Goal: Task Accomplishment & Management: Use online tool/utility

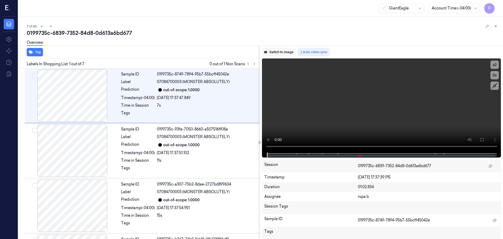
click at [272, 50] on button "Switch to image" at bounding box center [279, 52] width 34 height 8
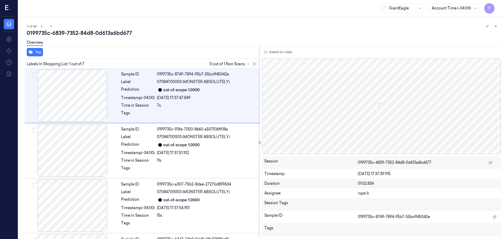
click at [252, 65] on icon at bounding box center [254, 64] width 4 height 4
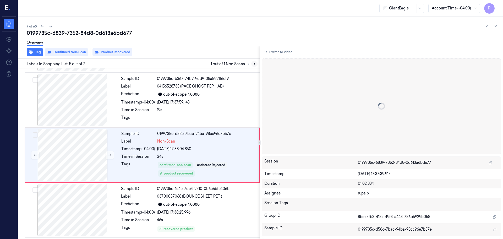
scroll to position [162, 0]
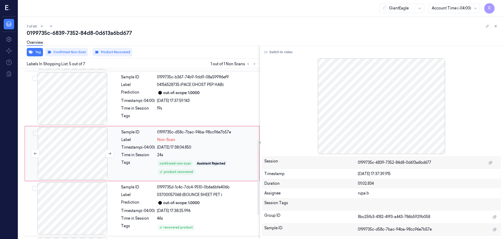
click at [73, 150] on div at bounding box center [72, 153] width 93 height 52
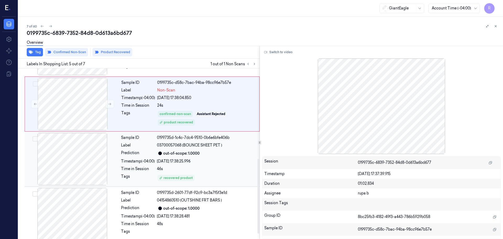
scroll to position [216, 0]
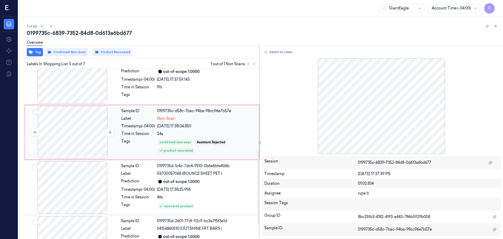
click at [86, 133] on div at bounding box center [72, 132] width 93 height 52
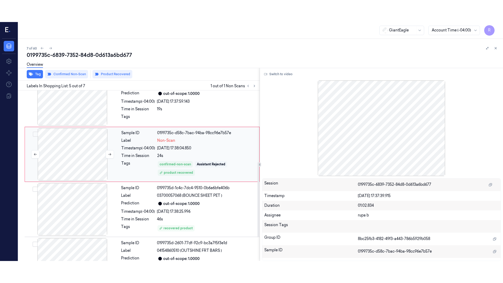
scroll to position [162, 0]
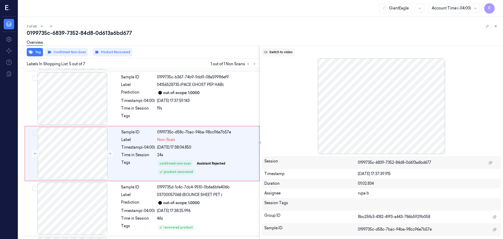
click at [276, 51] on button "Switch to video" at bounding box center [278, 52] width 33 height 8
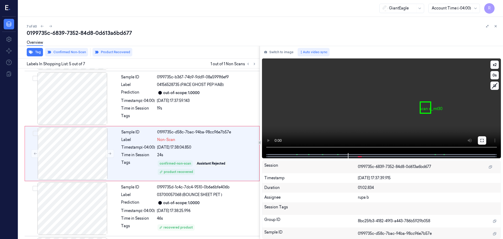
click at [479, 139] on button at bounding box center [482, 140] width 8 height 8
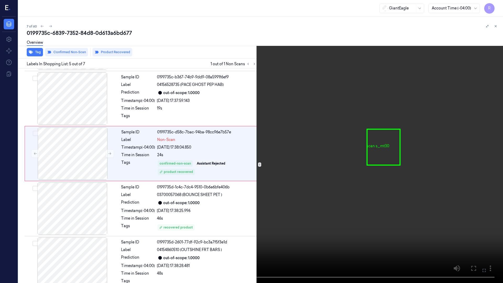
click at [182, 237] on video at bounding box center [251, 141] width 503 height 283
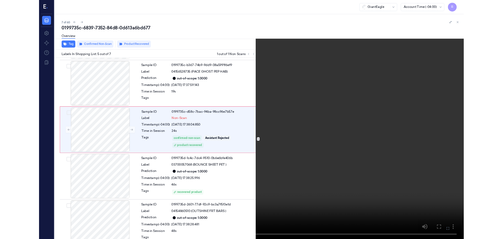
scroll to position [140, 0]
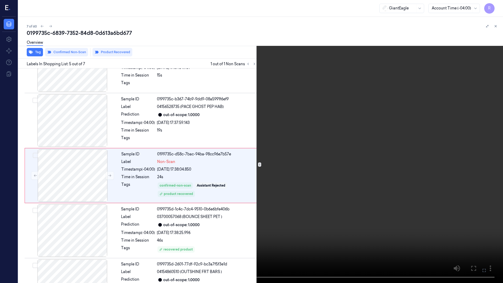
click at [243, 188] on video at bounding box center [251, 141] width 503 height 283
click at [236, 184] on video at bounding box center [251, 141] width 503 height 283
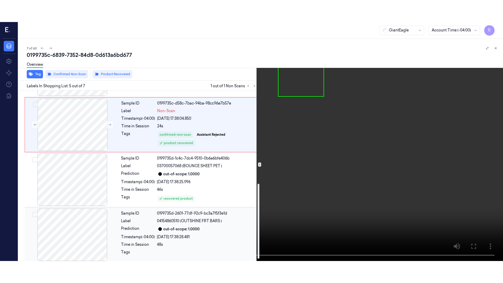
scroll to position [216, 0]
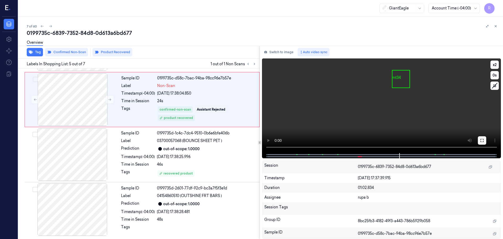
click at [481, 139] on icon at bounding box center [482, 140] width 4 height 4
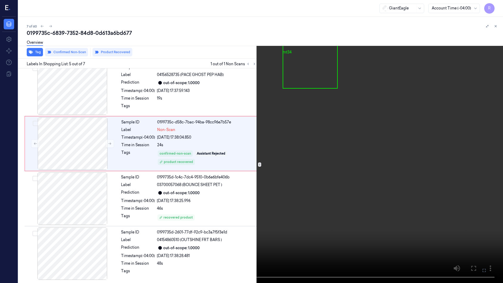
click at [476, 166] on video at bounding box center [251, 141] width 503 height 283
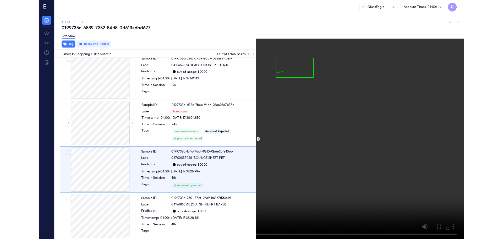
scroll to position [172, 0]
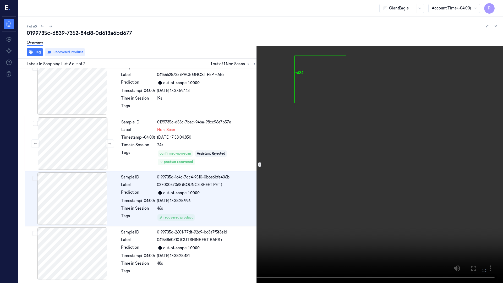
click at [338, 149] on video at bounding box center [251, 141] width 503 height 283
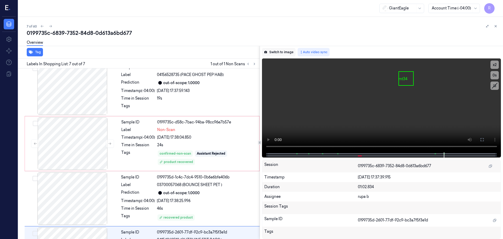
click at [277, 52] on button "Switch to image" at bounding box center [279, 52] width 34 height 8
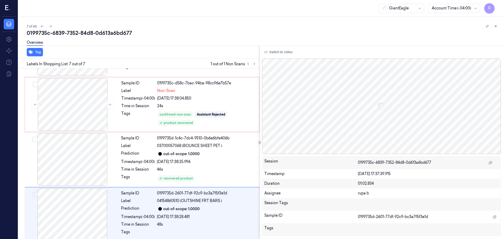
scroll to position [216, 0]
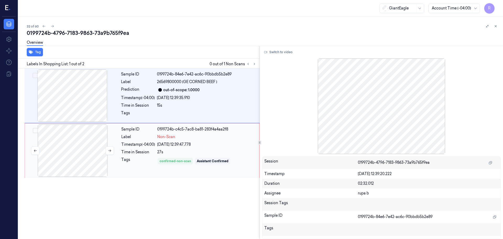
click at [67, 150] on div at bounding box center [72, 150] width 93 height 52
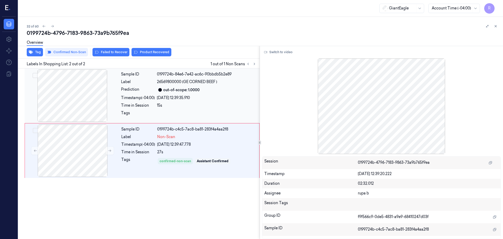
click at [86, 104] on div at bounding box center [72, 95] width 93 height 52
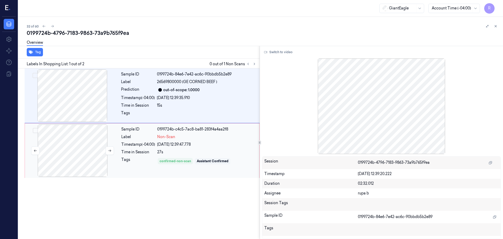
click at [83, 139] on div at bounding box center [72, 150] width 93 height 52
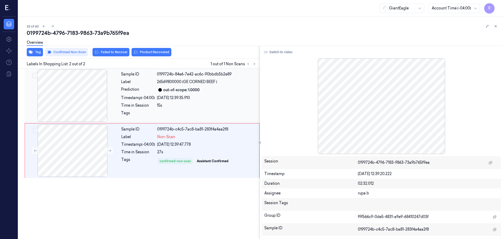
click at [84, 95] on div at bounding box center [72, 95] width 93 height 52
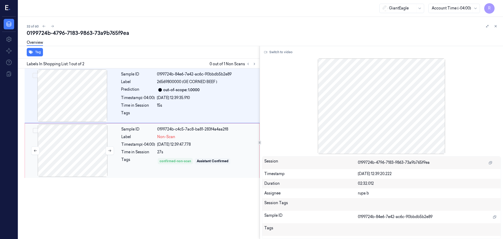
click at [82, 136] on div at bounding box center [72, 150] width 93 height 52
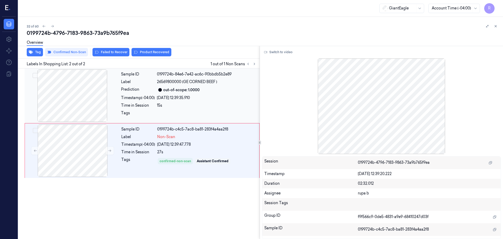
click at [85, 87] on div at bounding box center [72, 95] width 93 height 52
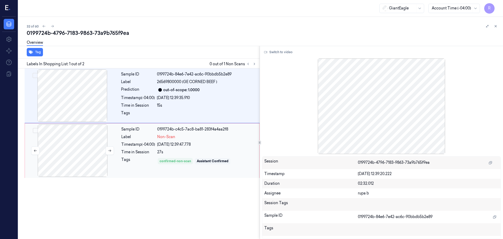
click at [77, 139] on div at bounding box center [72, 150] width 93 height 52
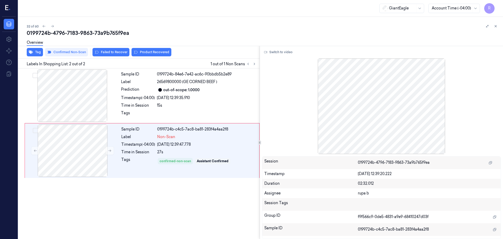
click at [280, 57] on div "Switch to video Session 0199724b-4796-7183-9863-73a9b765f9ea Timestamp 22/09/20…" at bounding box center [381, 142] width 243 height 193
click at [280, 55] on button "Switch to video" at bounding box center [278, 52] width 33 height 8
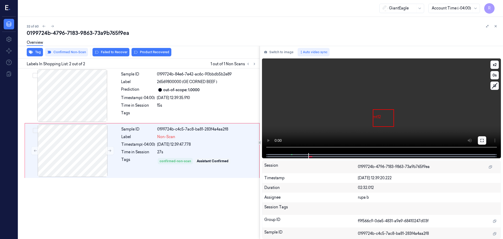
click at [478, 140] on button at bounding box center [482, 140] width 8 height 8
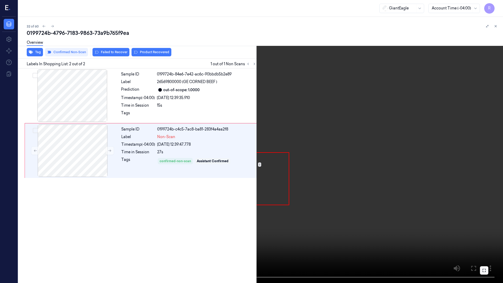
drag, startPoint x: 478, startPoint y: 168, endPoint x: 478, endPoint y: 139, distance: 28.8
click at [478, 168] on video at bounding box center [251, 141] width 503 height 283
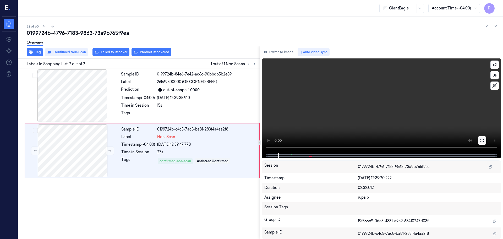
click at [478, 140] on button at bounding box center [482, 140] width 8 height 8
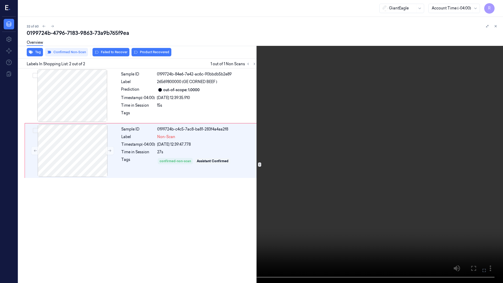
click at [447, 157] on video at bounding box center [251, 141] width 503 height 283
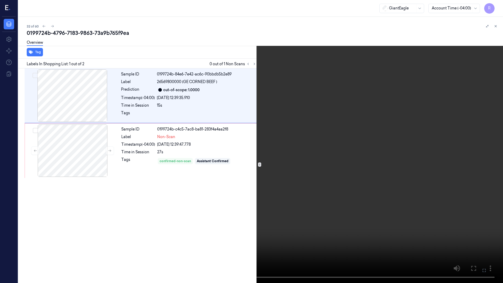
click at [421, 148] on video at bounding box center [251, 141] width 503 height 283
click at [418, 151] on video at bounding box center [251, 141] width 503 height 283
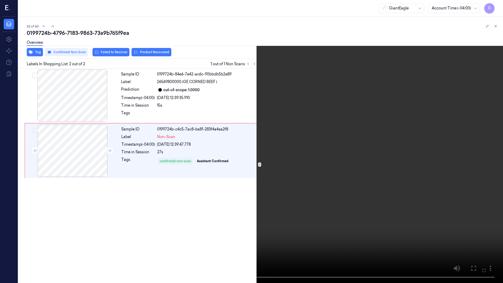
click at [410, 149] on video at bounding box center [251, 141] width 503 height 283
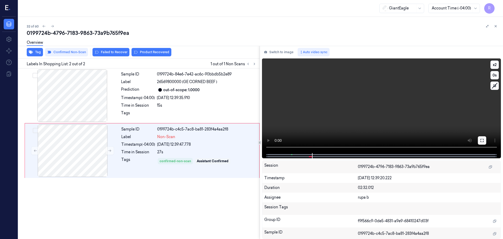
click at [480, 138] on icon at bounding box center [482, 140] width 4 height 4
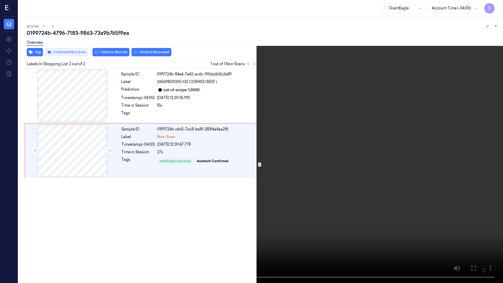
click at [476, 165] on video at bounding box center [251, 141] width 503 height 283
click at [494, 4] on button "x 2" at bounding box center [496, 6] width 8 height 8
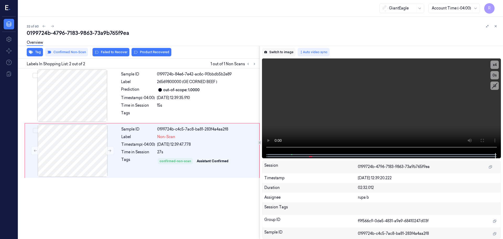
click at [281, 53] on button "Switch to image" at bounding box center [279, 52] width 34 height 8
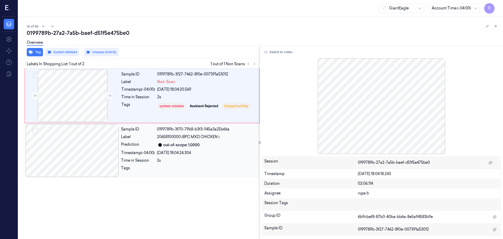
click at [94, 143] on div at bounding box center [72, 150] width 93 height 52
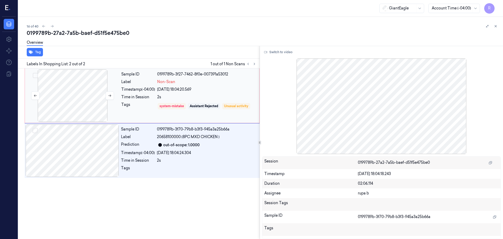
click at [87, 111] on div at bounding box center [72, 95] width 93 height 52
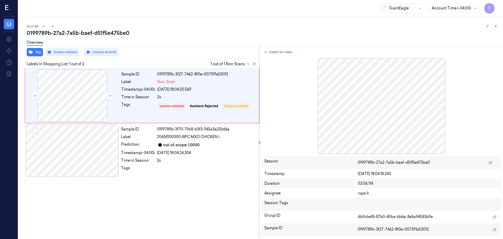
click at [255, 64] on icon at bounding box center [254, 64] width 4 height 4
click at [75, 104] on div at bounding box center [72, 95] width 93 height 52
click at [88, 156] on div at bounding box center [72, 150] width 93 height 52
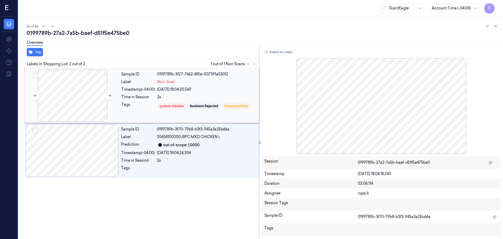
click at [66, 90] on div at bounding box center [72, 95] width 93 height 52
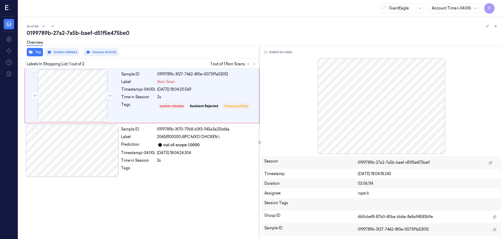
click at [280, 57] on div "Switch to video Session 0199789b-27a2-7a5b-baef-d51f5e475be0 Timestamp [DATE] 1…" at bounding box center [381, 142] width 243 height 193
click at [279, 52] on button "Switch to video" at bounding box center [278, 52] width 33 height 8
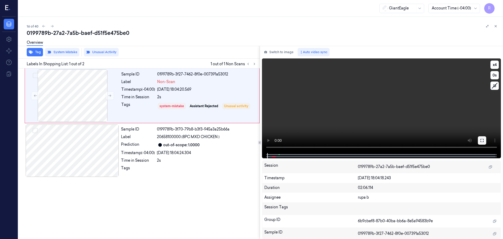
click at [480, 137] on button at bounding box center [482, 140] width 8 height 8
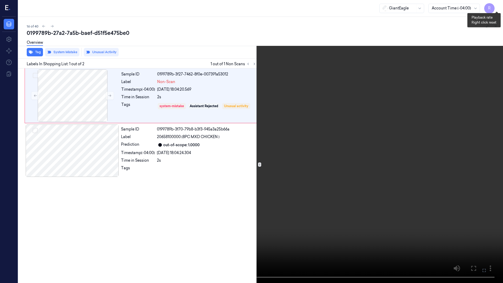
click at [499, 6] on button "x 4" at bounding box center [496, 6] width 8 height 8
click at [499, 6] on button "x 1" at bounding box center [496, 6] width 8 height 8
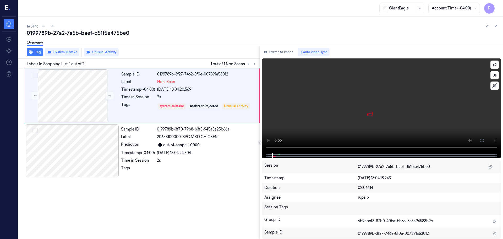
click at [352, 131] on video at bounding box center [381, 105] width 239 height 95
click at [281, 53] on button "Switch to image" at bounding box center [279, 52] width 34 height 8
